Goal: Check status: Check status

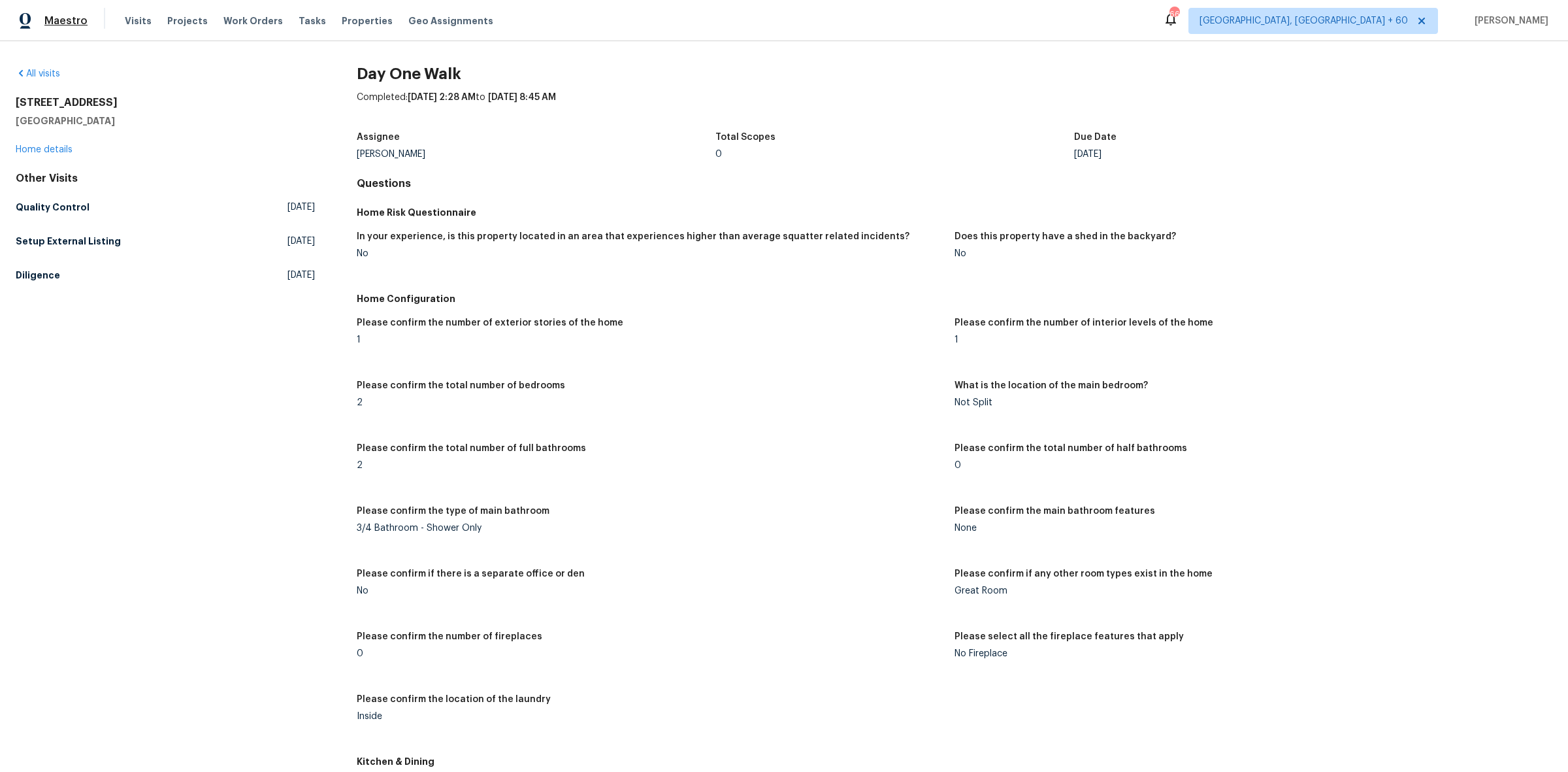
click at [78, 18] on span "Maestro" at bounding box center [65, 20] width 43 height 13
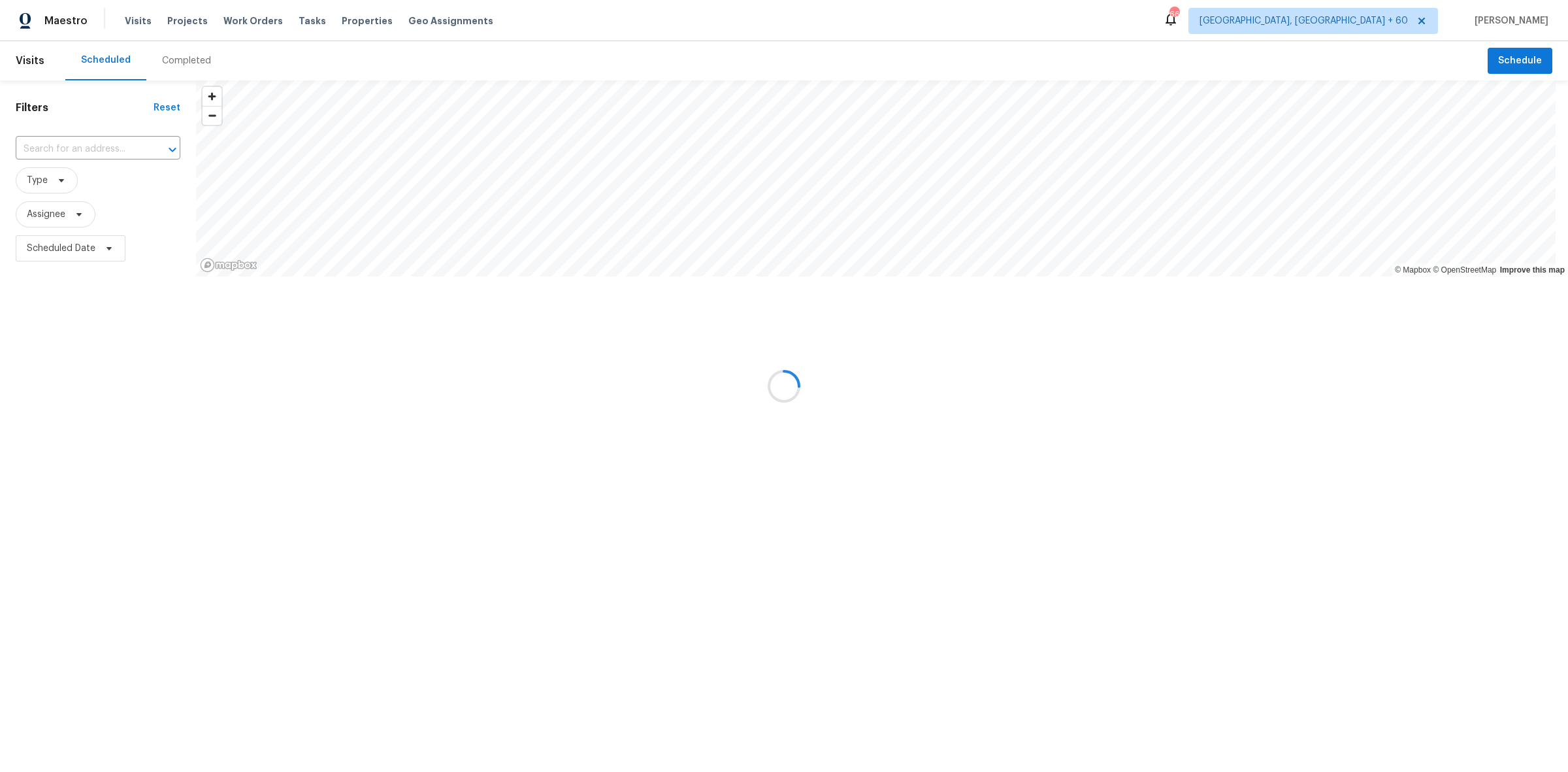
click at [200, 60] on div at bounding box center [784, 386] width 1568 height 772
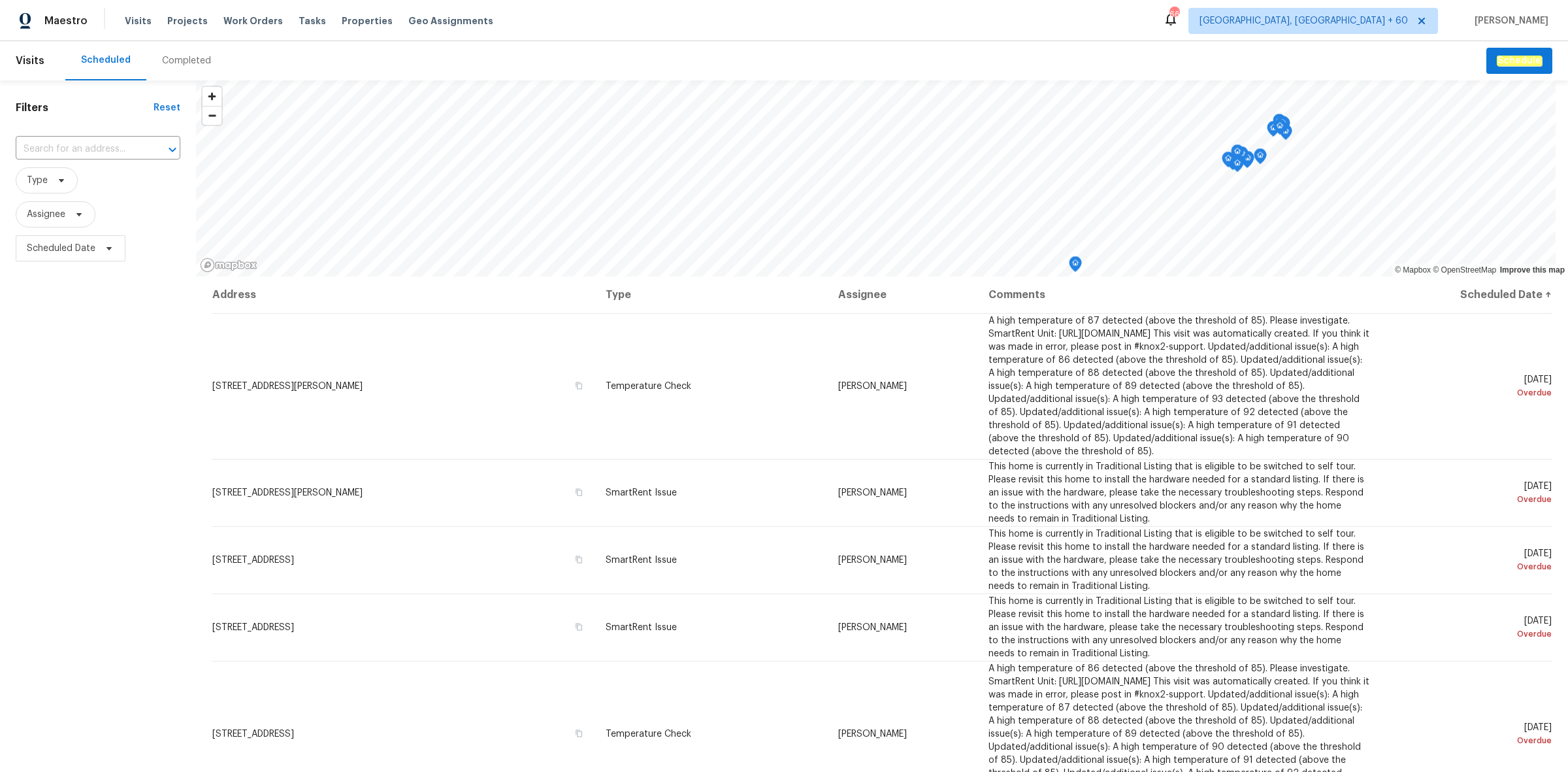
click at [178, 64] on div "Completed" at bounding box center [185, 61] width 49 height 13
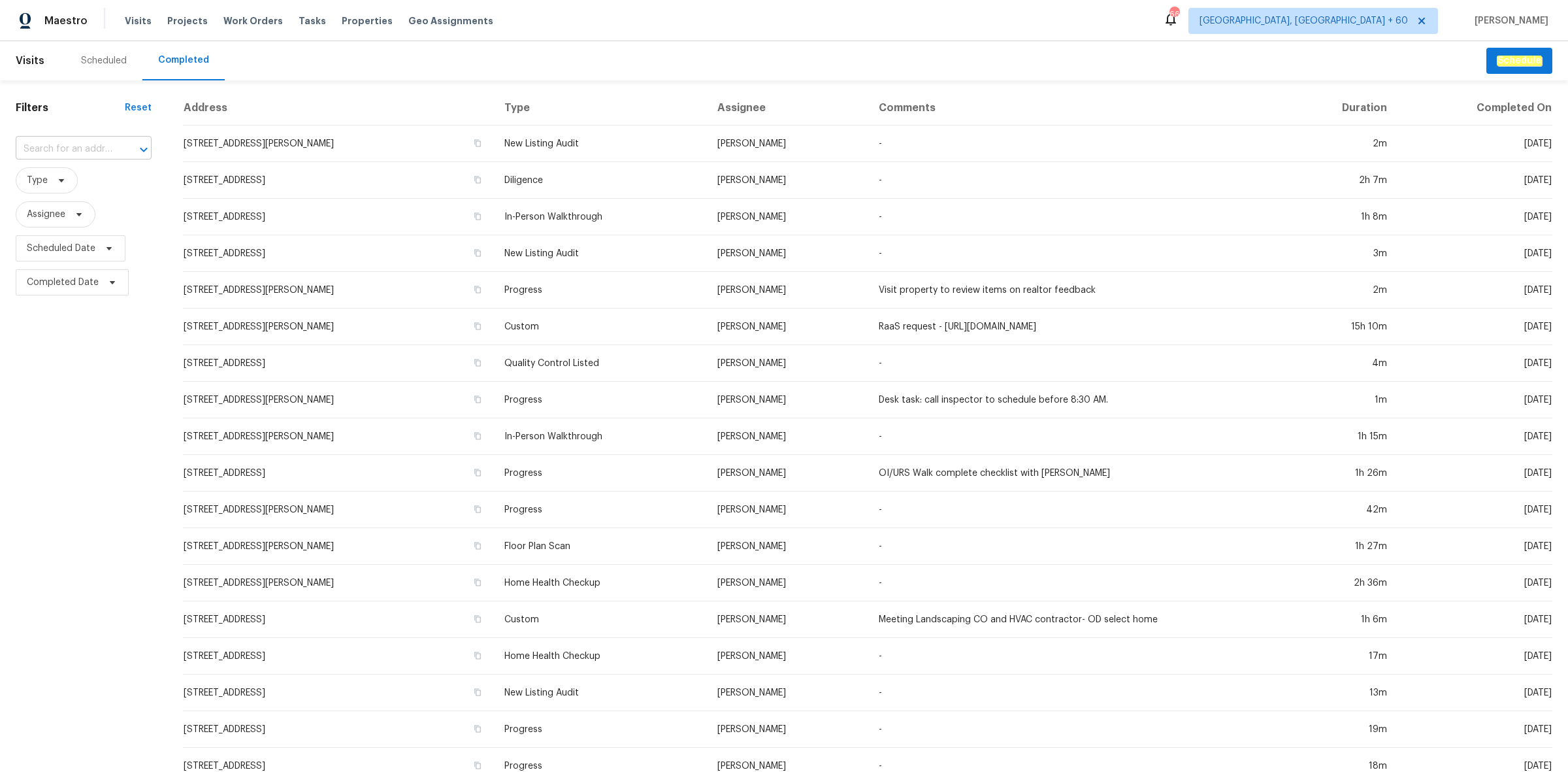
click at [90, 148] on input "text" at bounding box center [65, 149] width 99 height 20
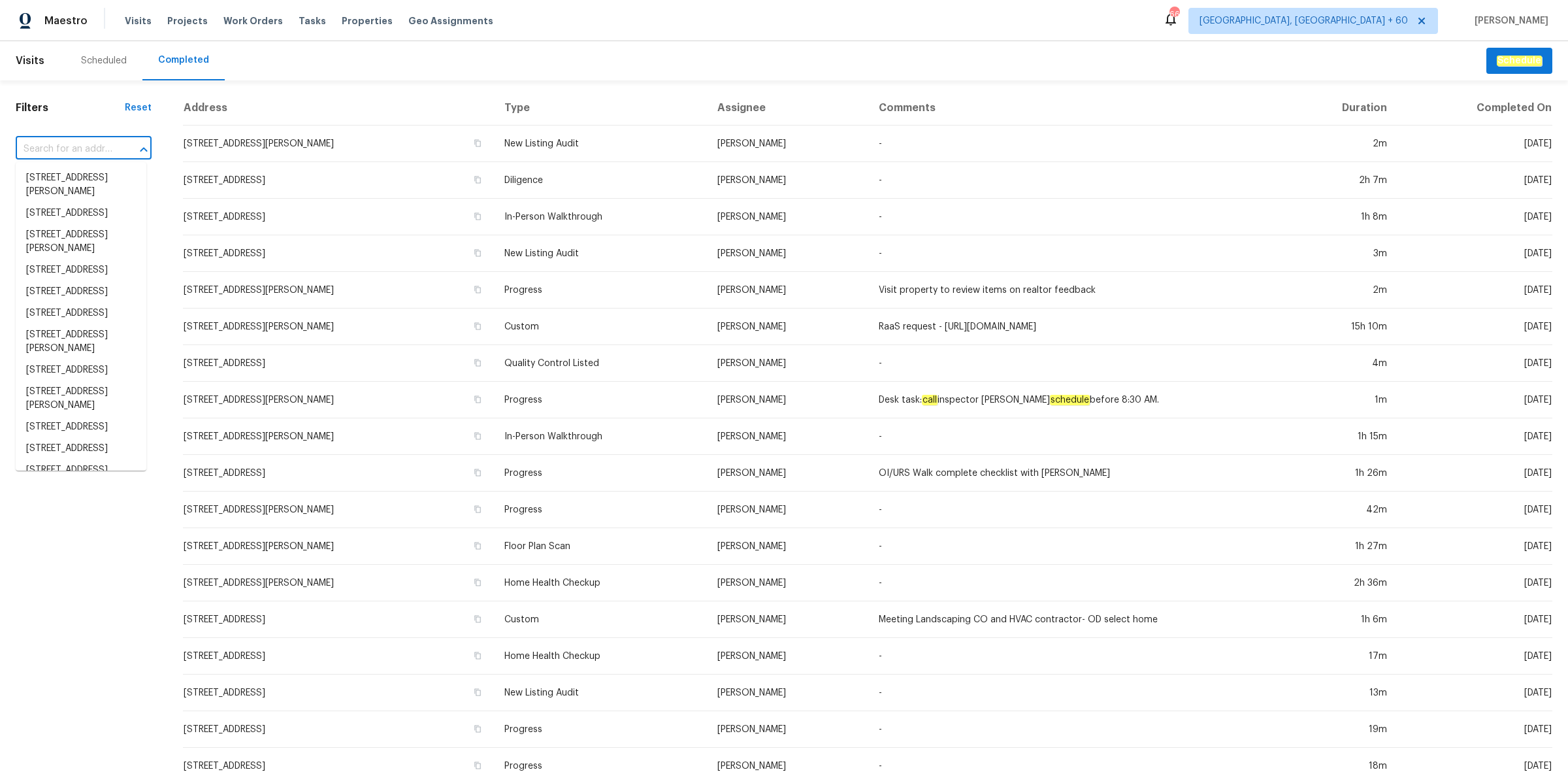
paste input "3879 Carriage Ln SW, Conyers, GA 30094"
type input "3879 Carriage Ln SW, Conyers, GA 30094"
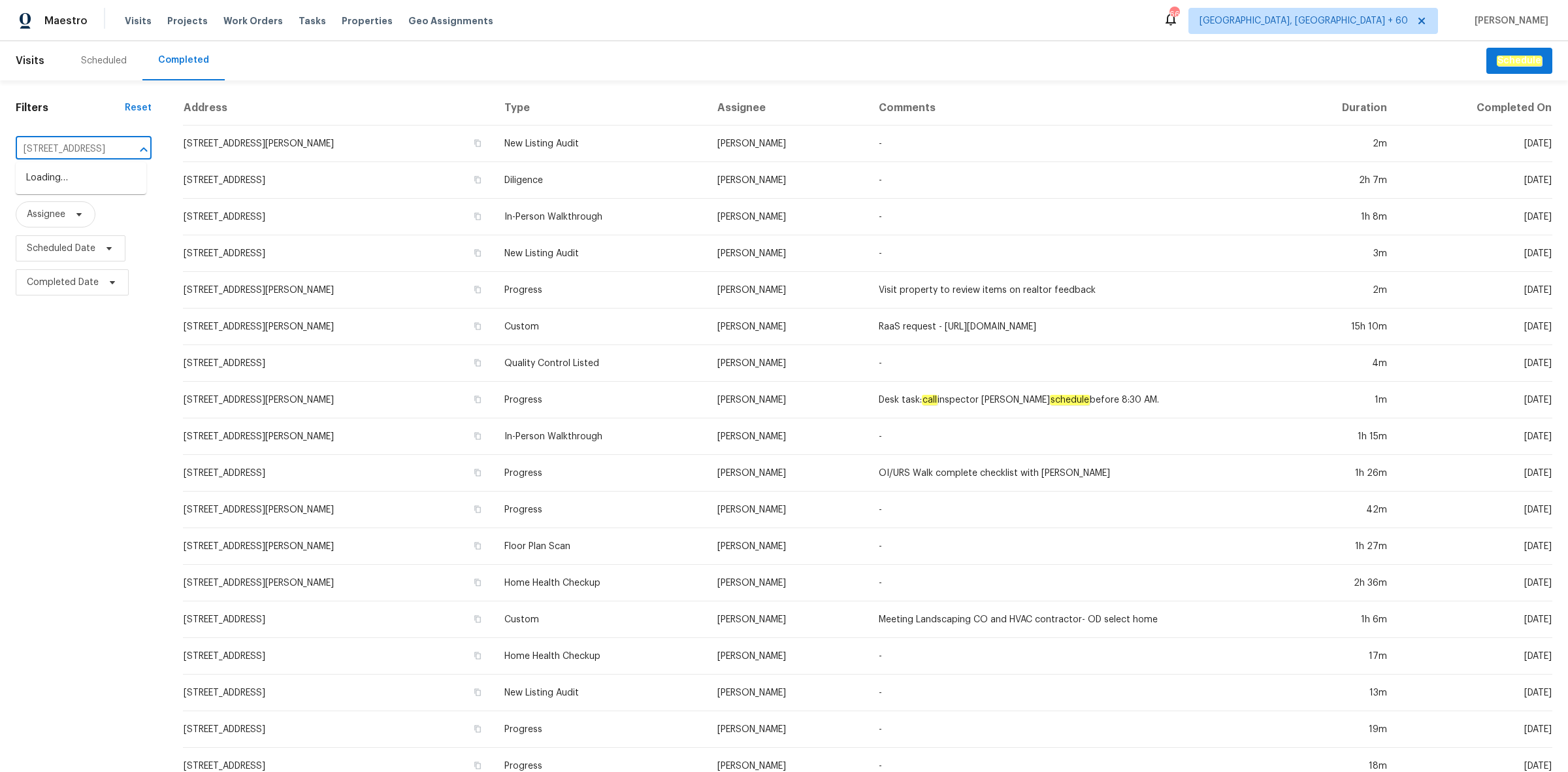
scroll to position [0, 92]
click at [67, 183] on li "3879 Carriage Ln SW, Conyers, GA 30094" at bounding box center [81, 179] width 131 height 22
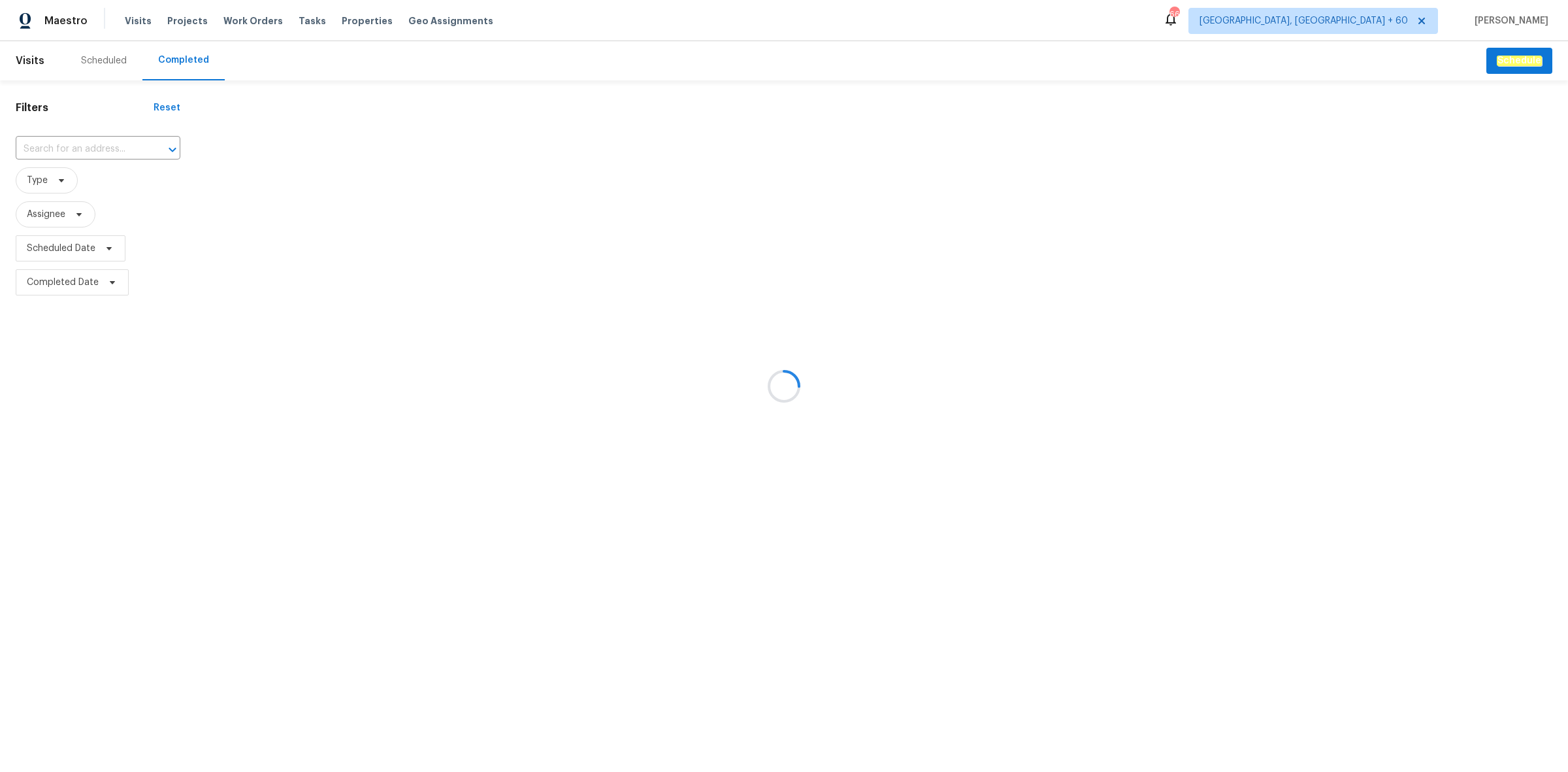
type input "3879 Carriage Ln SW, Conyers, GA 30094"
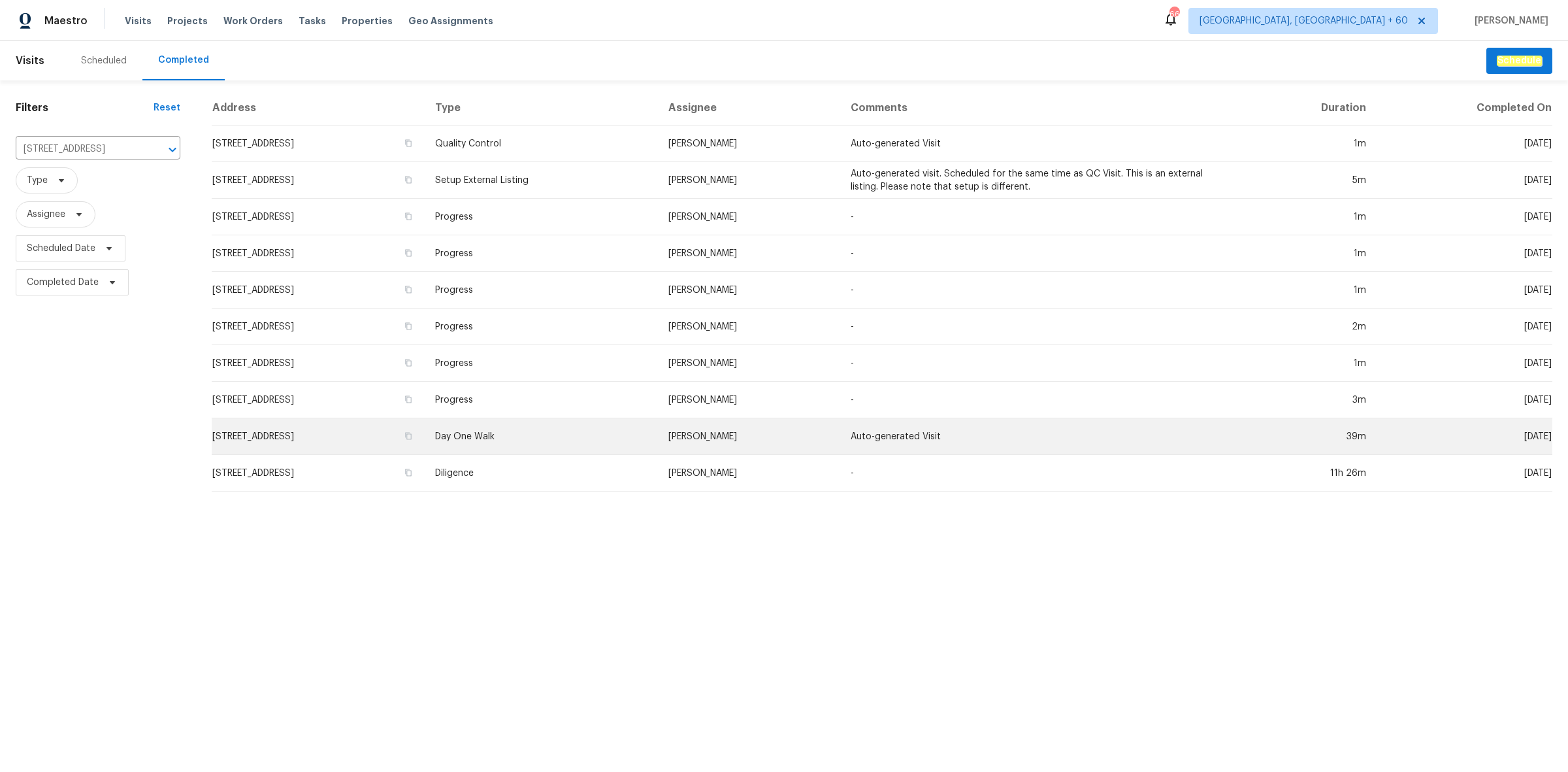
click at [602, 423] on td "Day One Walk" at bounding box center [541, 437] width 233 height 37
